Goal: Information Seeking & Learning: Learn about a topic

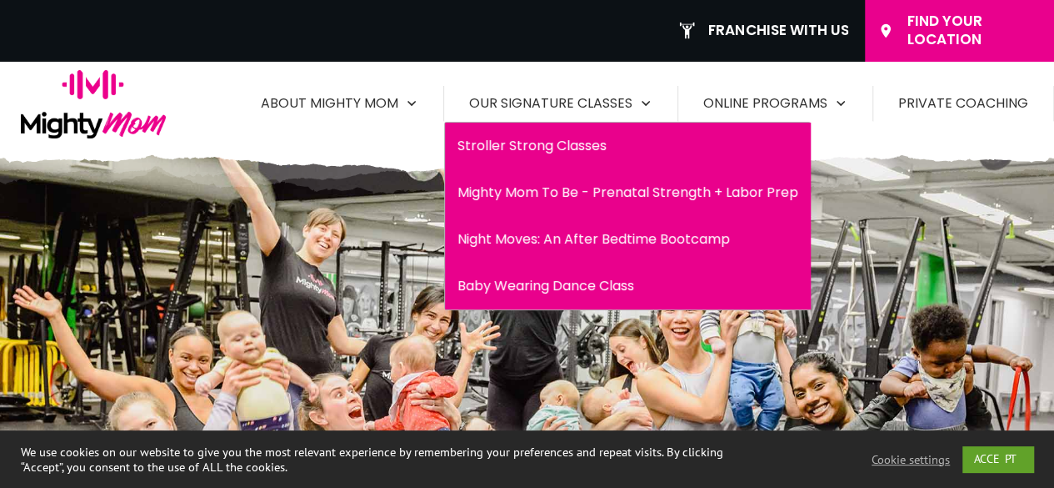
click at [535, 146] on span "Stroller Strong Classes" at bounding box center [628, 146] width 341 height 27
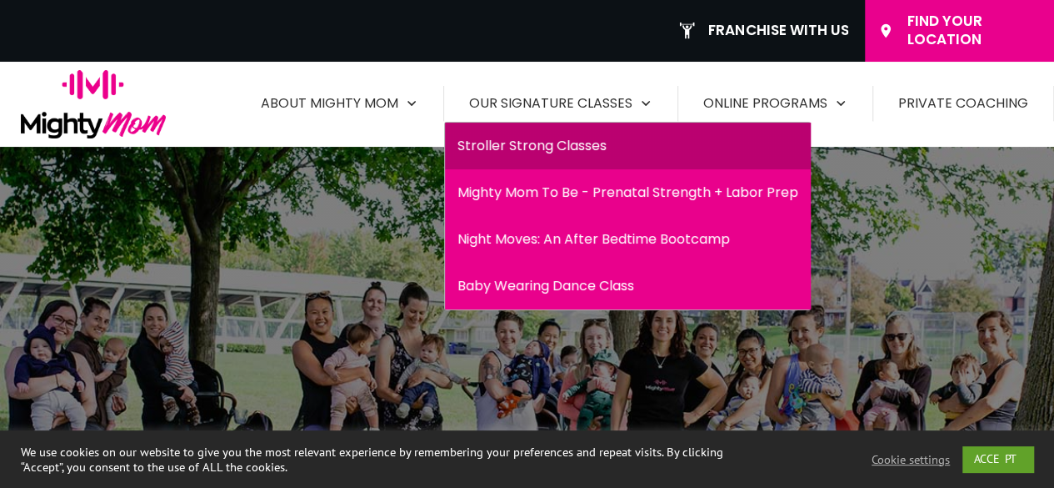
click at [530, 185] on span "Mighty Mom To Be - Prenatal Strength + Labor Prep" at bounding box center [628, 192] width 341 height 27
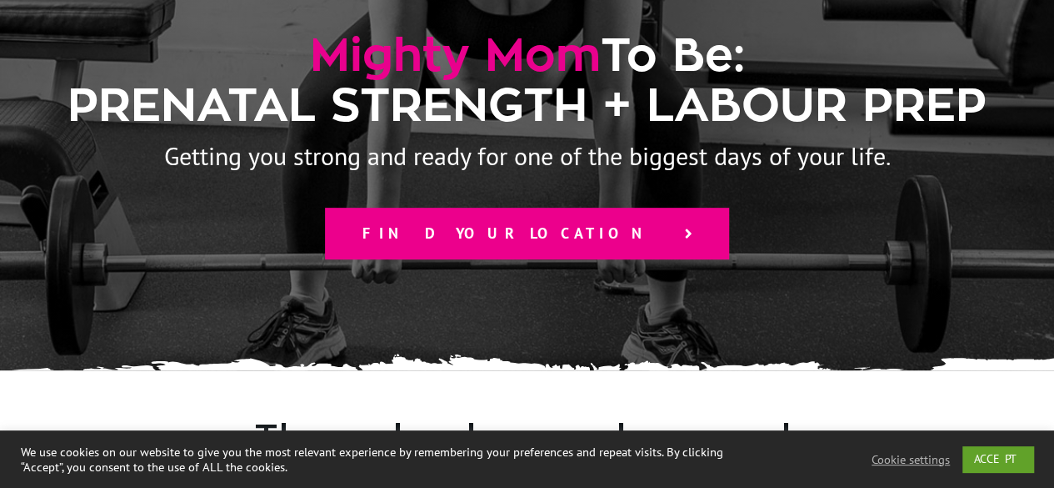
scroll to position [83, 0]
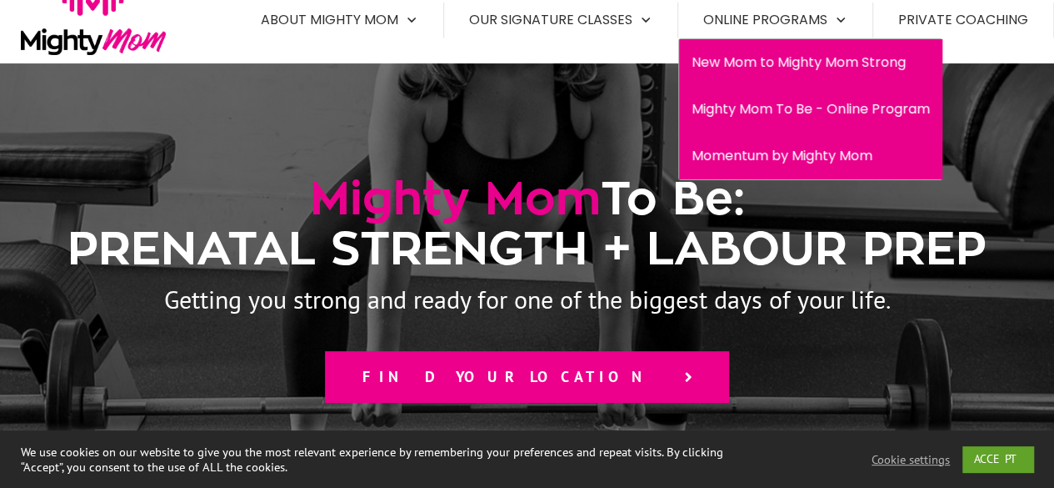
click at [794, 94] on link "Mighty Mom To Be - Online Program" at bounding box center [810, 109] width 263 height 30
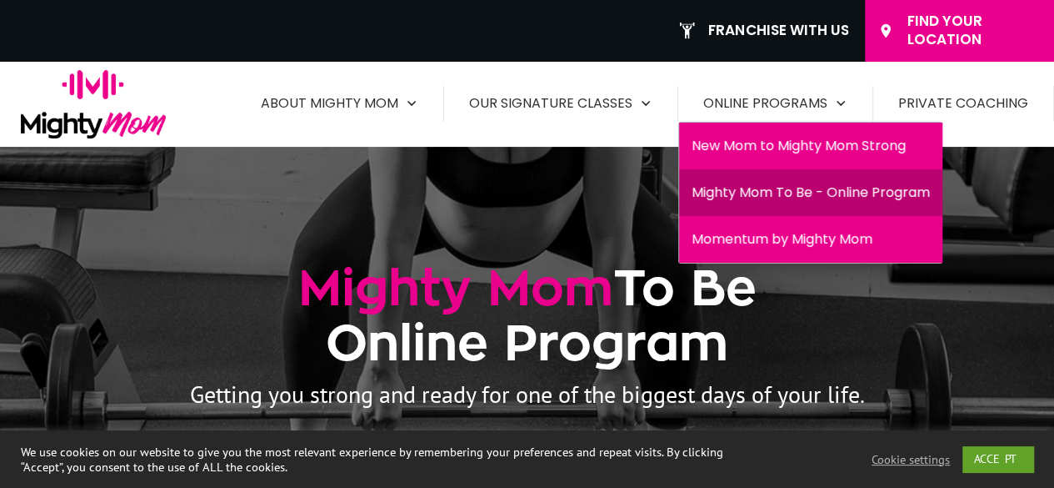
click at [782, 148] on span "New Mom to Mighty Mom Strong" at bounding box center [811, 146] width 238 height 27
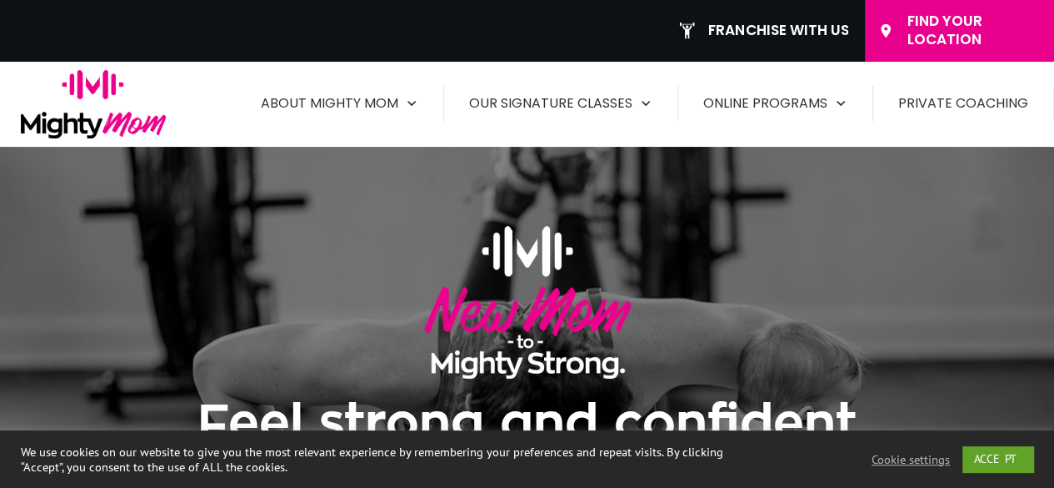
drag, startPoint x: 501, startPoint y: 149, endPoint x: 562, endPoint y: -73, distance: 229.9
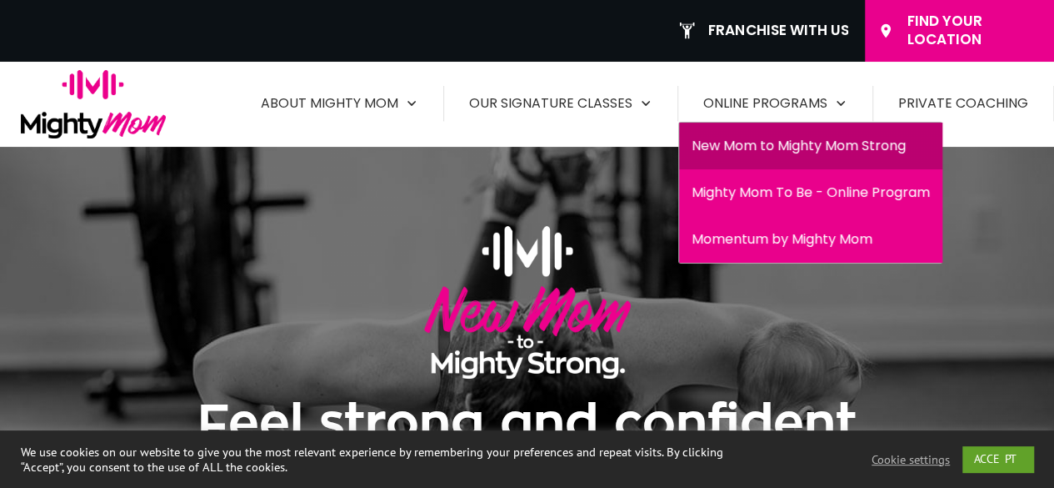
click at [740, 189] on span "Mighty Mom To Be - Online Program" at bounding box center [811, 192] width 238 height 27
